Goal: Task Accomplishment & Management: Manage account settings

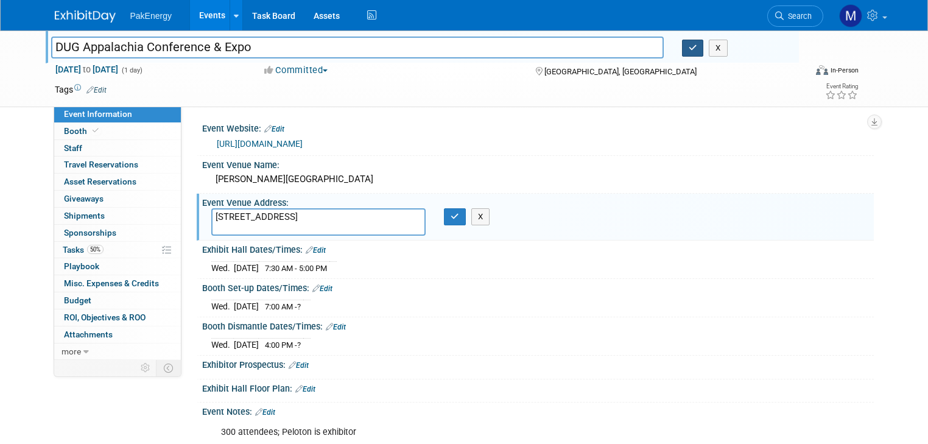
click at [697, 46] on icon "button" at bounding box center [693, 48] width 9 height 8
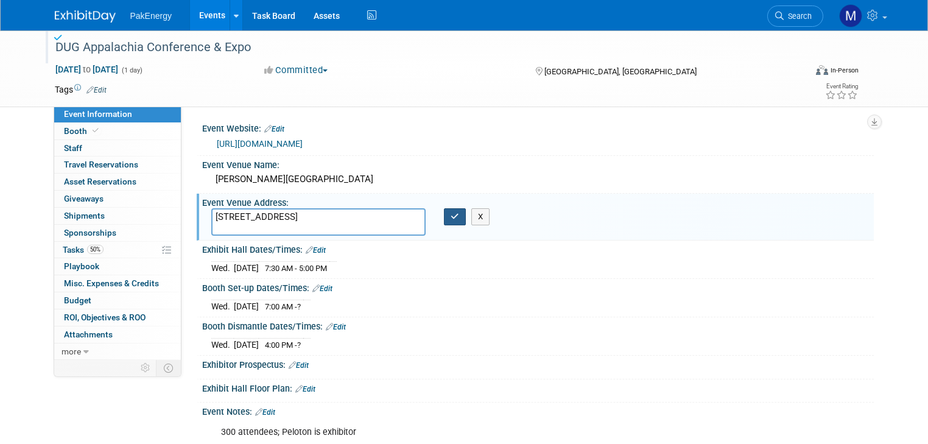
click at [451, 219] on icon "button" at bounding box center [455, 217] width 9 height 8
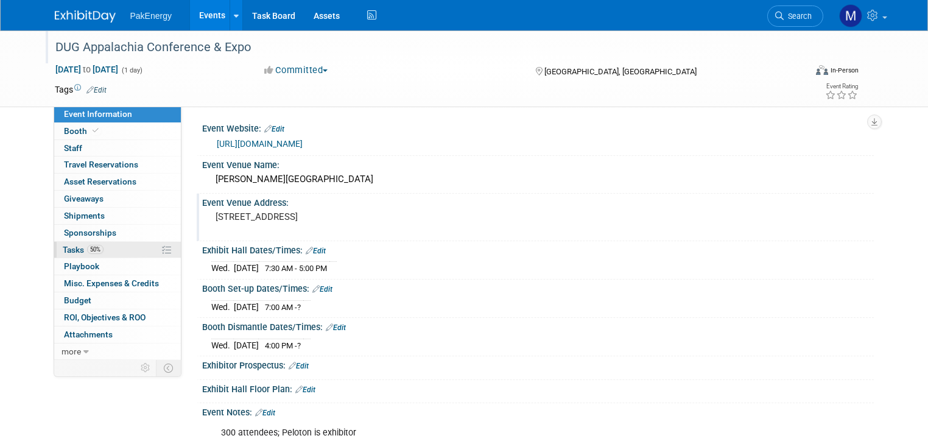
click at [65, 245] on span "Tasks 50%" at bounding box center [83, 250] width 41 height 10
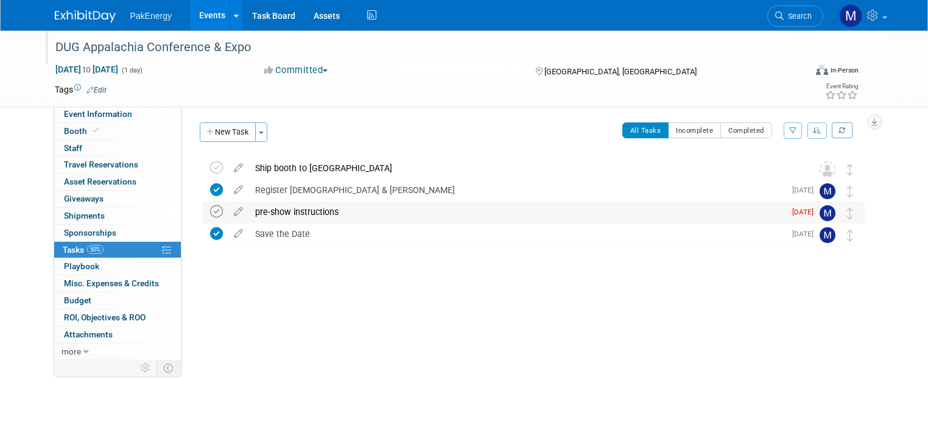
click at [210, 207] on icon at bounding box center [216, 211] width 13 height 13
click at [210, 163] on icon at bounding box center [216, 167] width 13 height 13
click at [192, 12] on link "Events" at bounding box center [212, 15] width 44 height 30
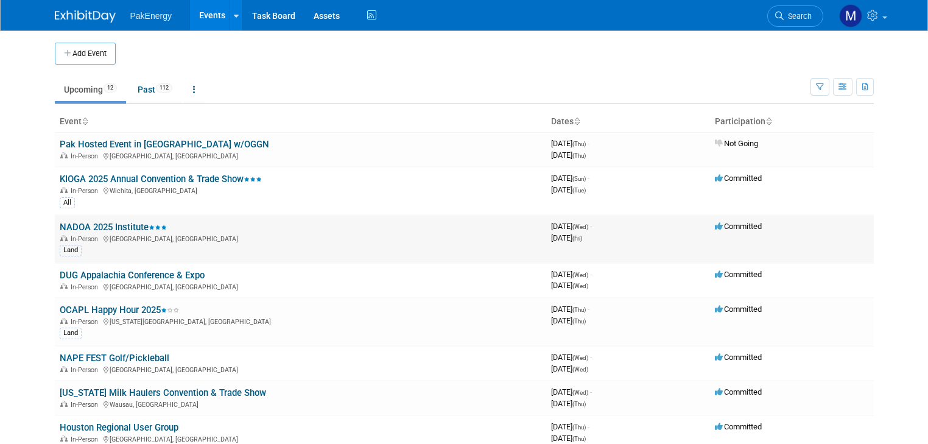
click at [91, 224] on link "NADOA 2025 Institute" at bounding box center [113, 227] width 107 height 11
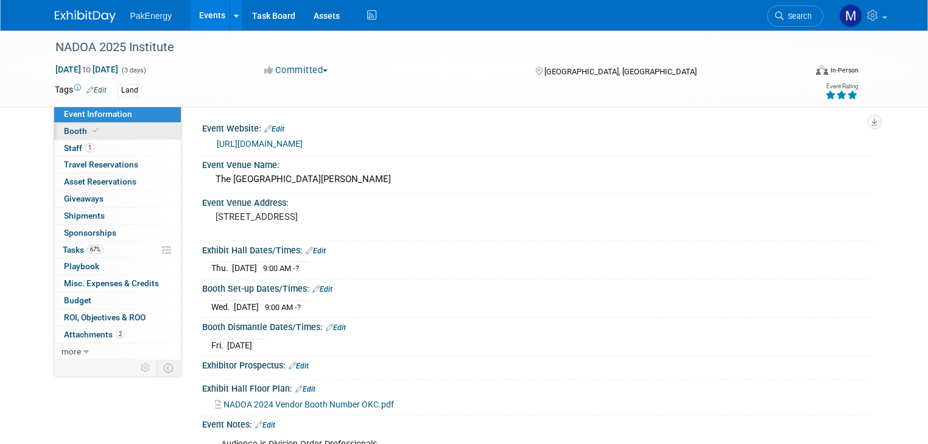
click at [68, 130] on span "Booth" at bounding box center [82, 131] width 37 height 10
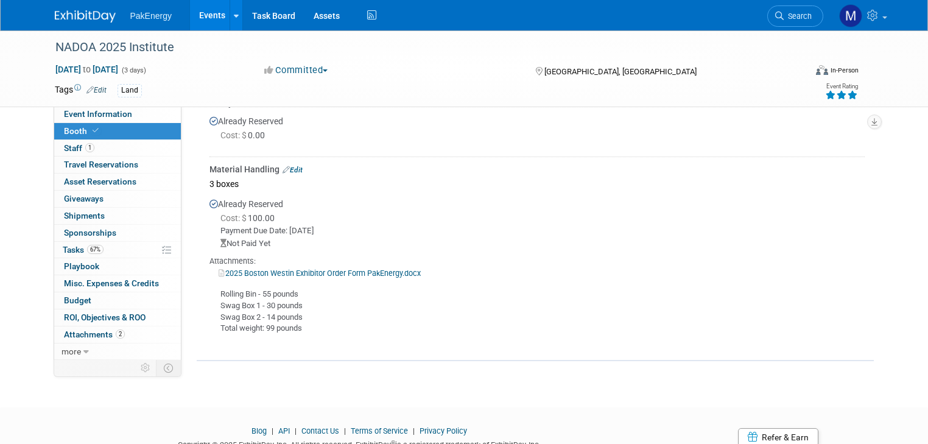
scroll to position [371, 0]
click at [287, 164] on link "Edit" at bounding box center [293, 168] width 20 height 9
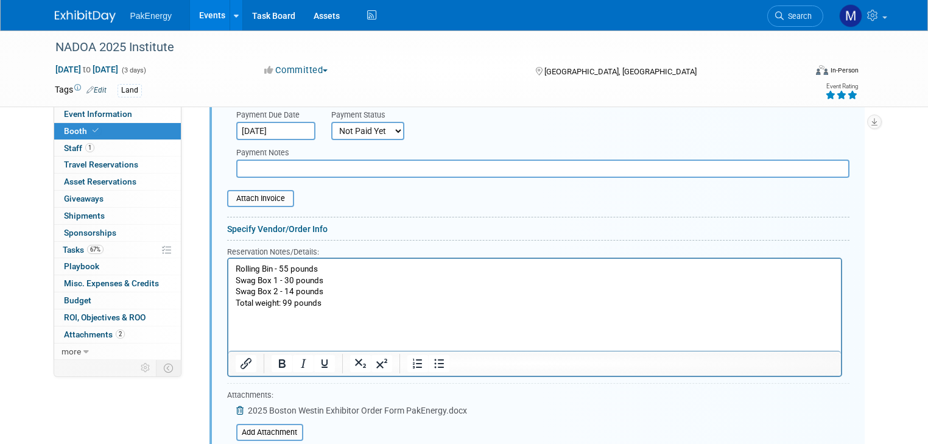
scroll to position [589, 0]
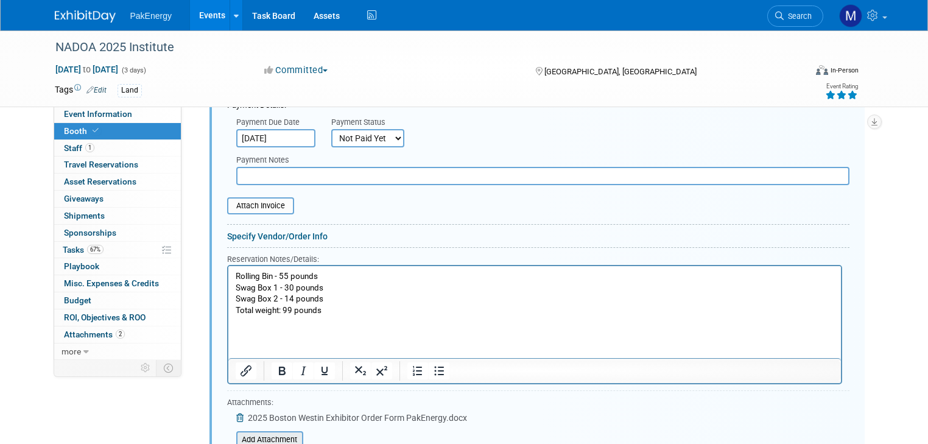
click at [276, 434] on input "file" at bounding box center [229, 439] width 145 height 15
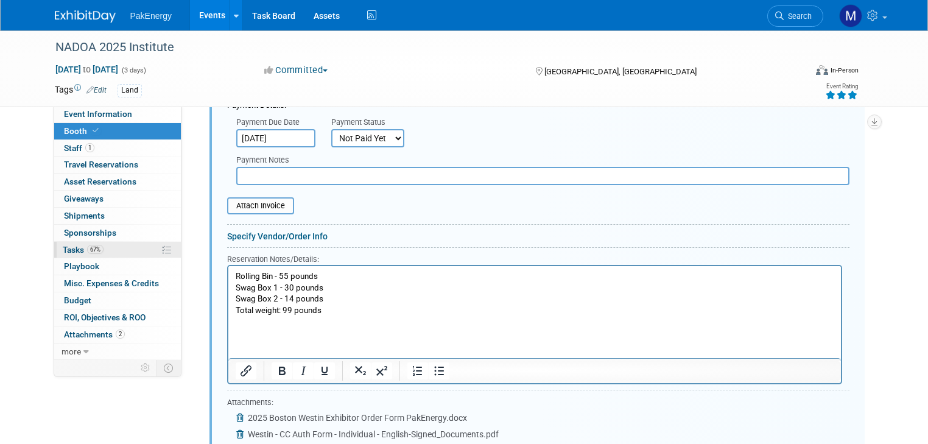
click at [63, 247] on span "Tasks 67%" at bounding box center [83, 250] width 41 height 10
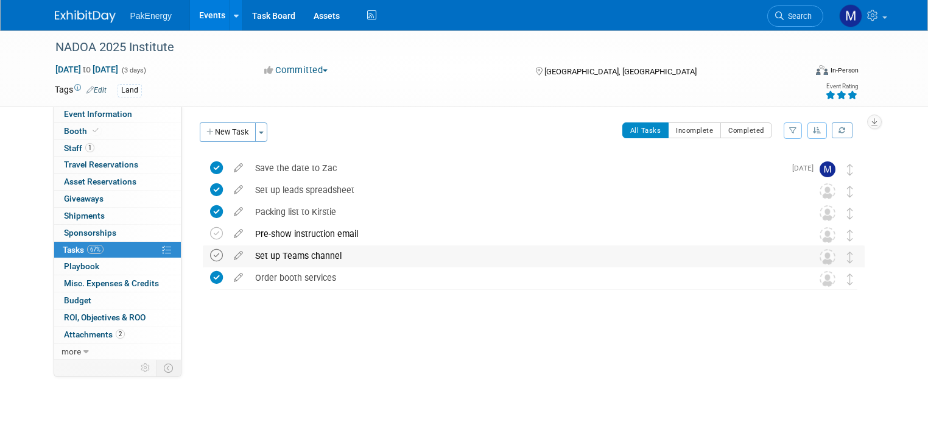
click at [210, 249] on icon at bounding box center [216, 255] width 13 height 13
click at [210, 232] on icon at bounding box center [216, 233] width 13 height 13
click at [199, 11] on link "Events" at bounding box center [212, 15] width 44 height 30
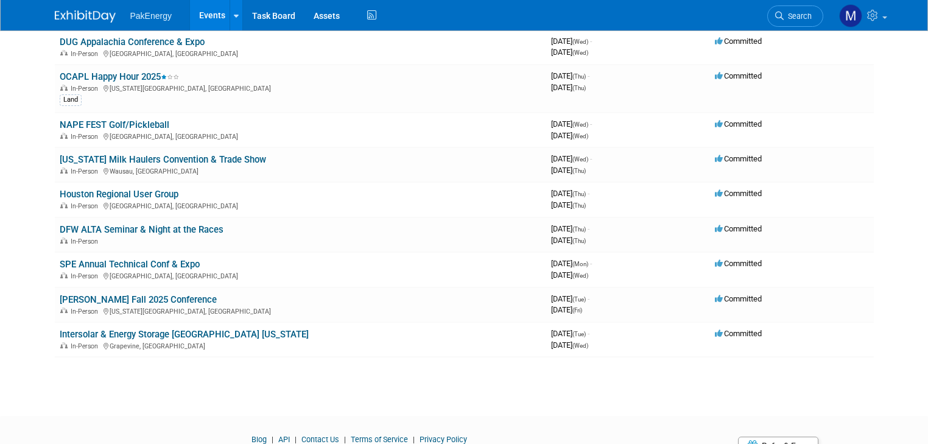
scroll to position [239, 0]
